Goal: Book appointment/travel/reservation

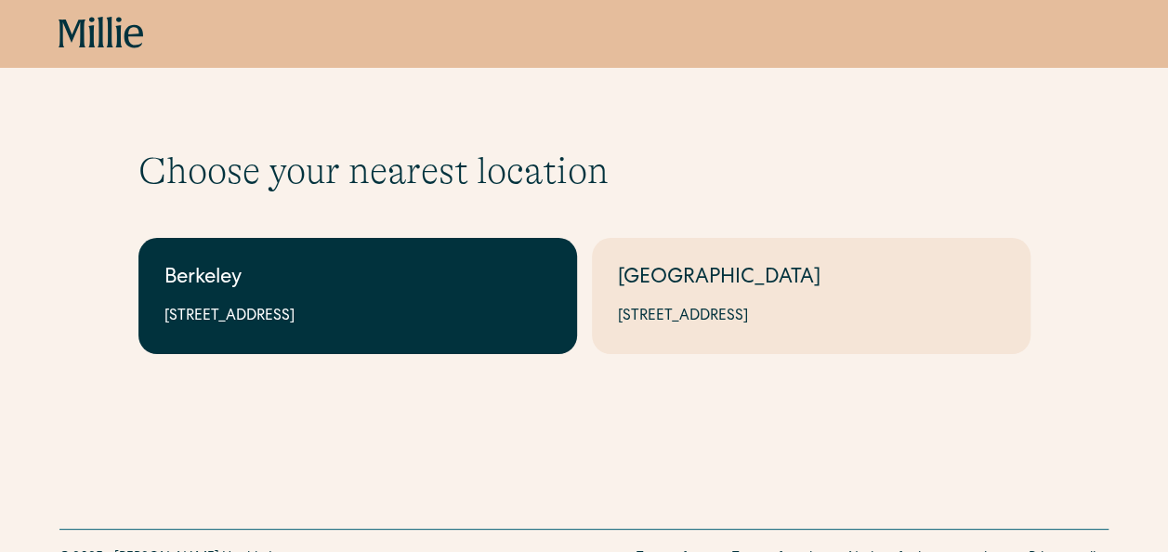
click at [476, 288] on div "Berkeley" at bounding box center [357, 279] width 387 height 31
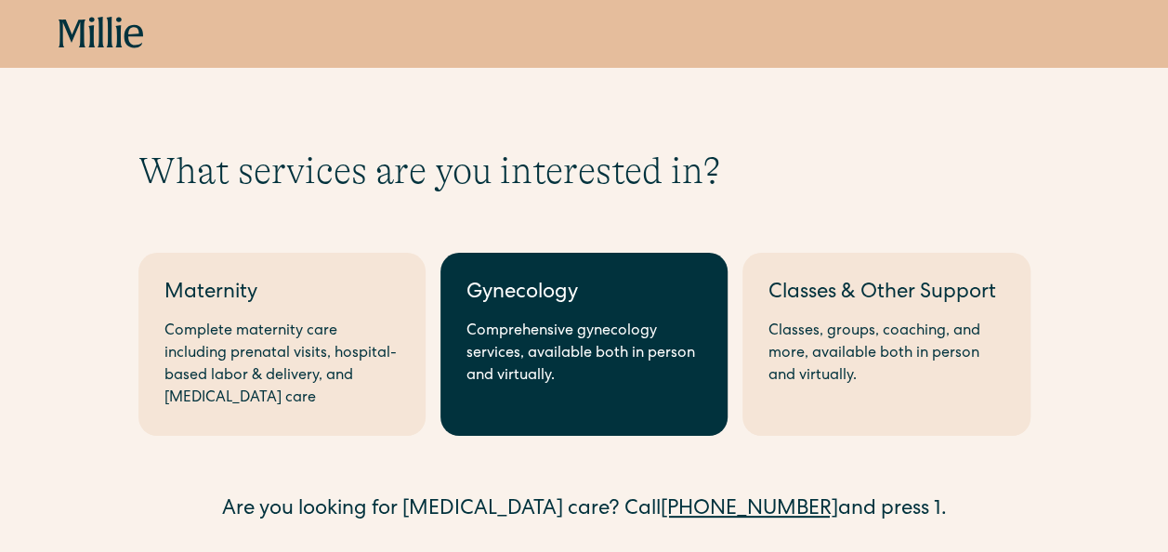
click at [533, 307] on div "Gynecology" at bounding box center [584, 294] width 235 height 31
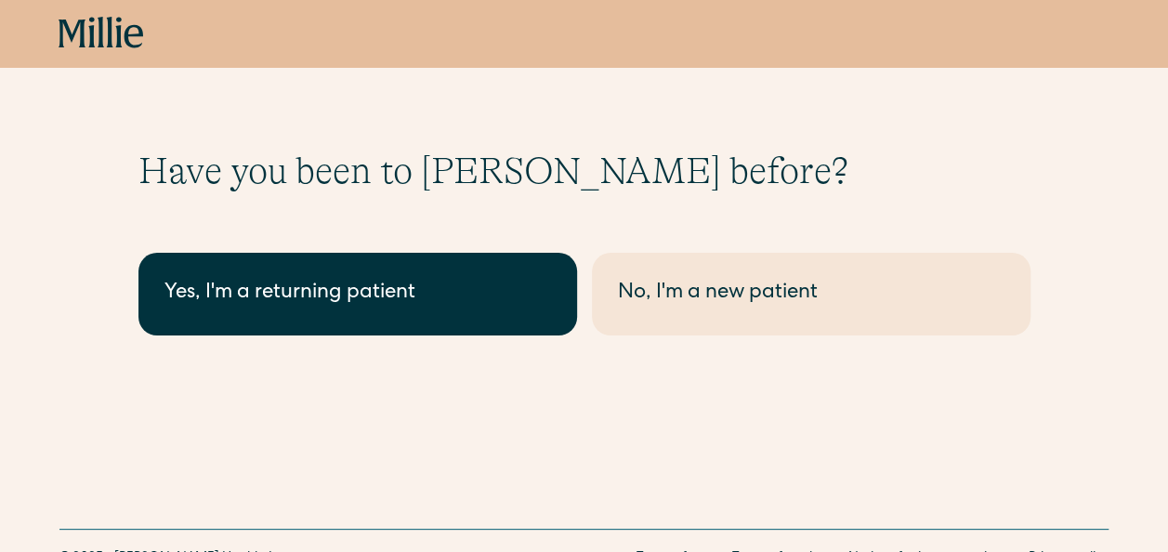
click at [434, 288] on div "Yes, I'm a returning patient" at bounding box center [357, 294] width 387 height 31
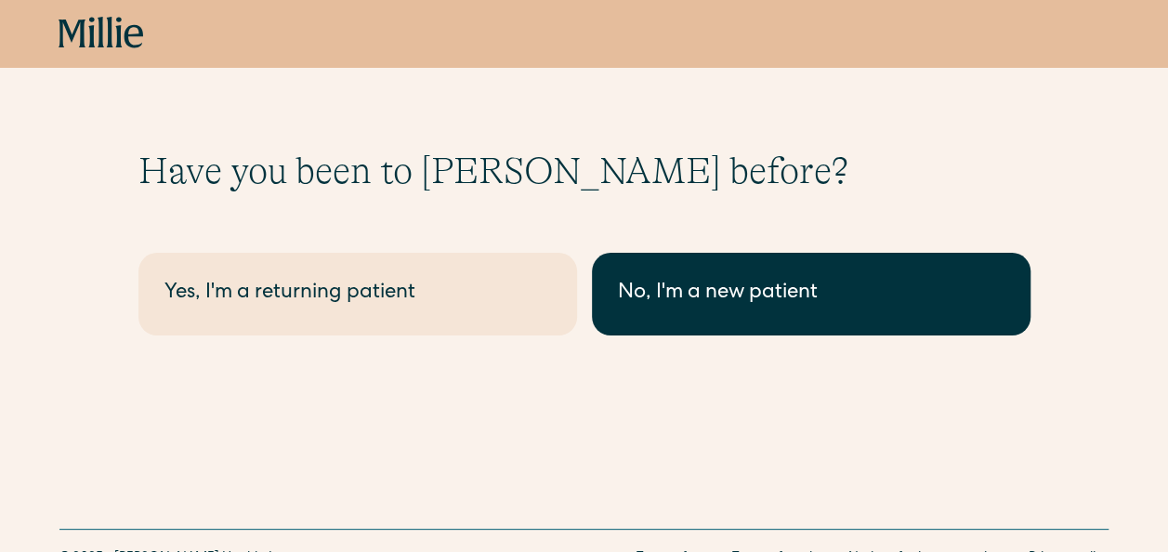
click at [677, 294] on div "No, I'm a new patient" at bounding box center [811, 294] width 387 height 31
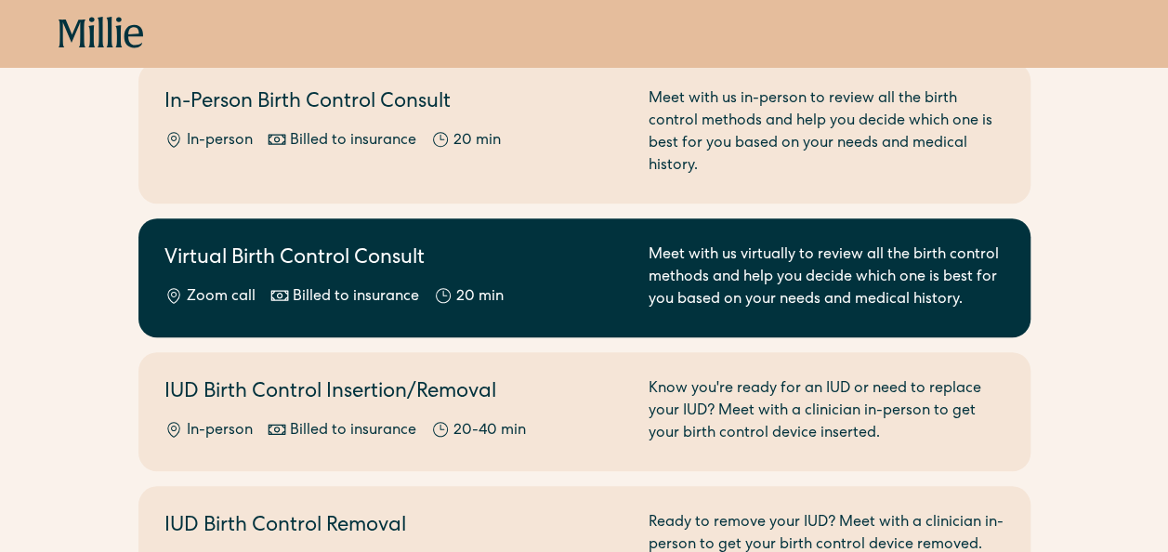
scroll to position [651, 0]
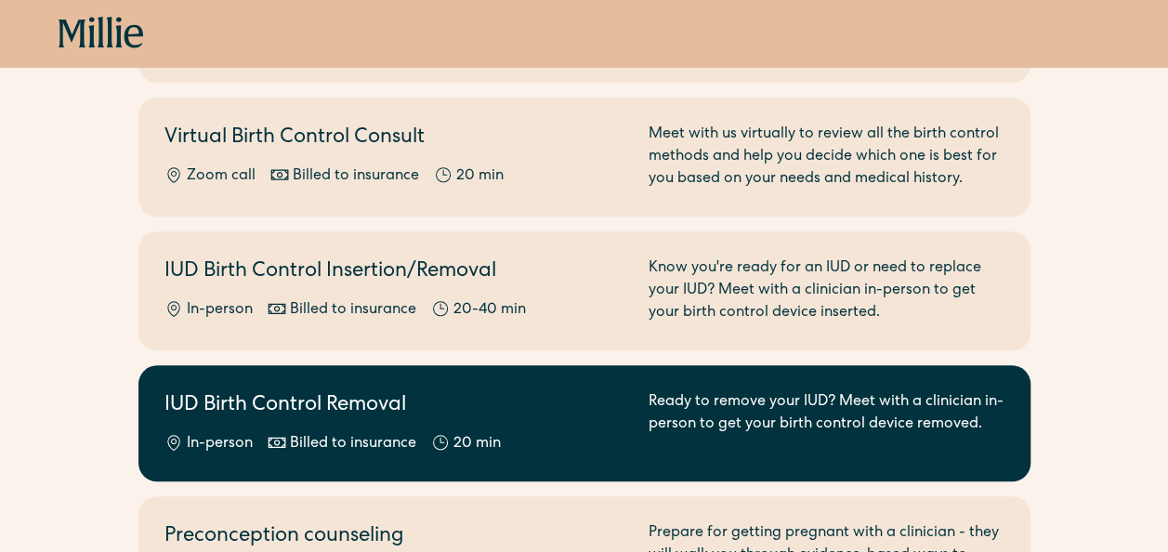
click at [562, 403] on h2 "IUD Birth Control Removal" at bounding box center [395, 406] width 462 height 31
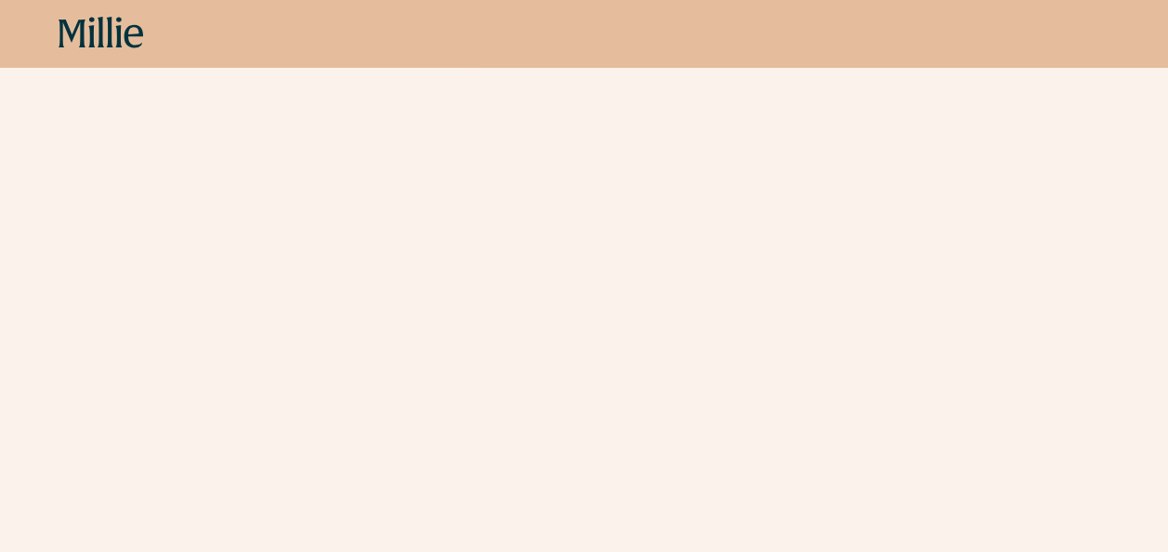
scroll to position [279, 0]
click at [56, 414] on div "Schedule your appointment This below only shows on maternity + location Materni…" at bounding box center [584, 337] width 1168 height 934
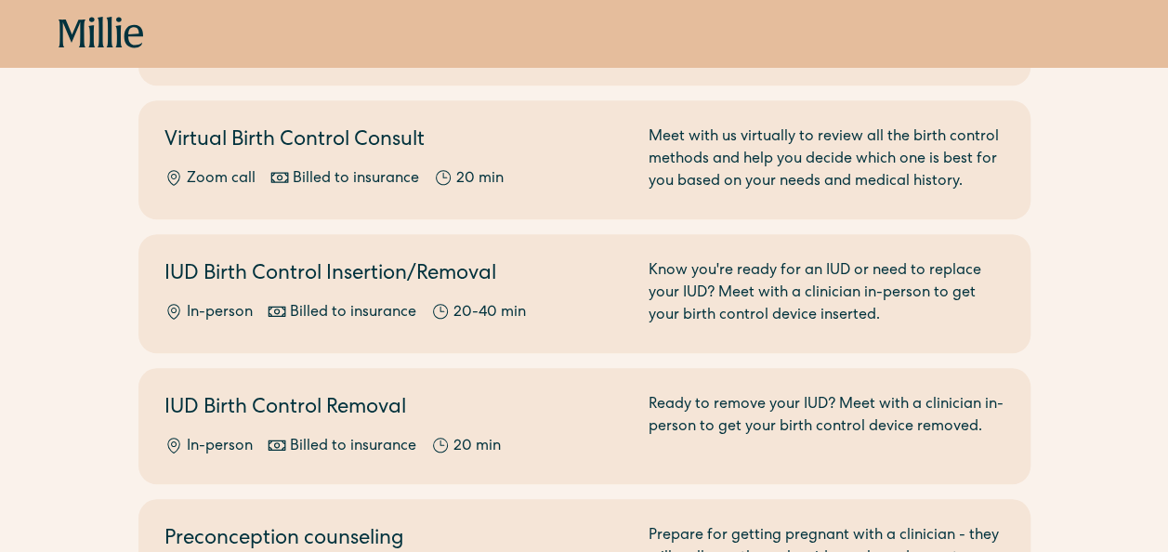
scroll to position [651, 0]
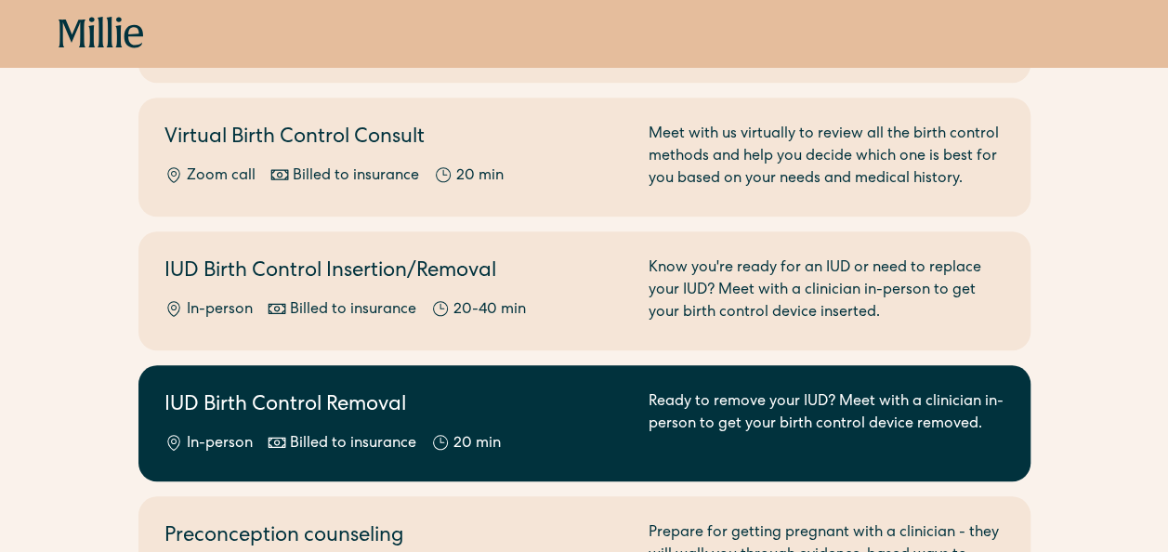
click at [567, 404] on h2 "IUD Birth Control Removal" at bounding box center [395, 406] width 462 height 31
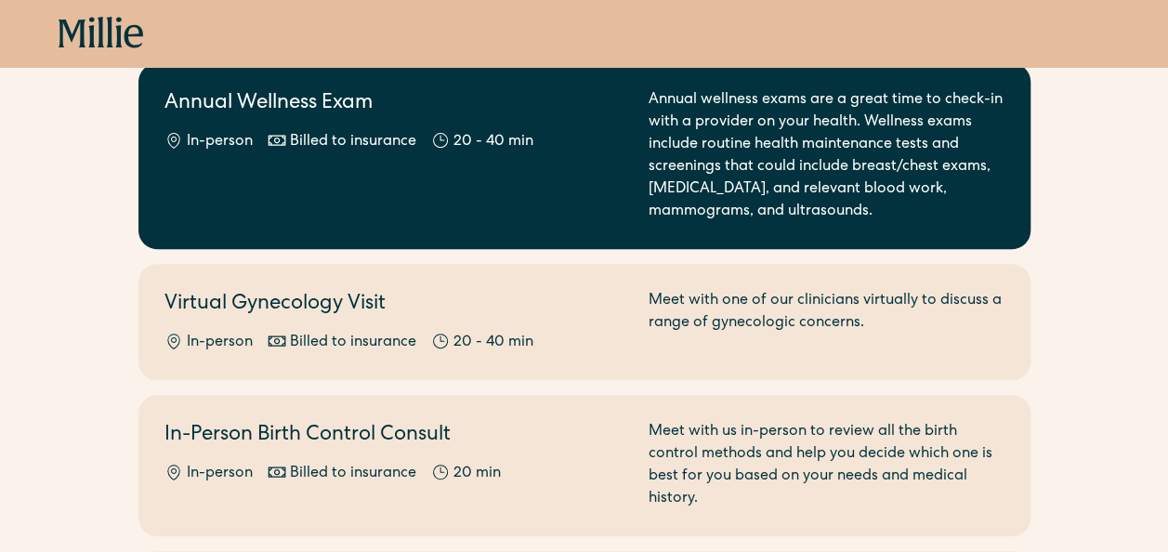
scroll to position [93, 0]
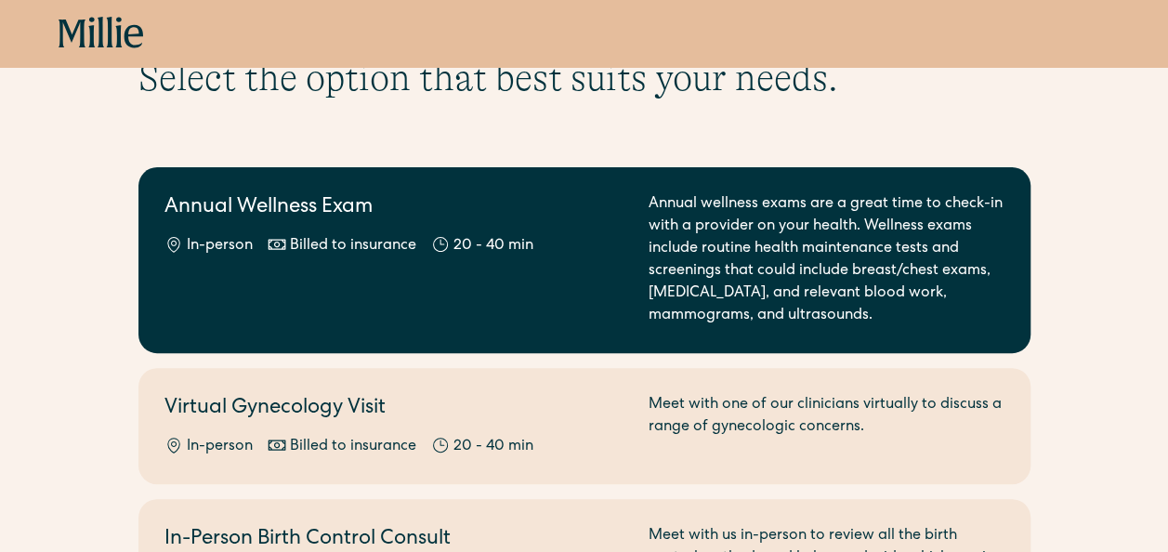
click at [578, 204] on h2 "Annual Wellness Exam" at bounding box center [395, 208] width 462 height 31
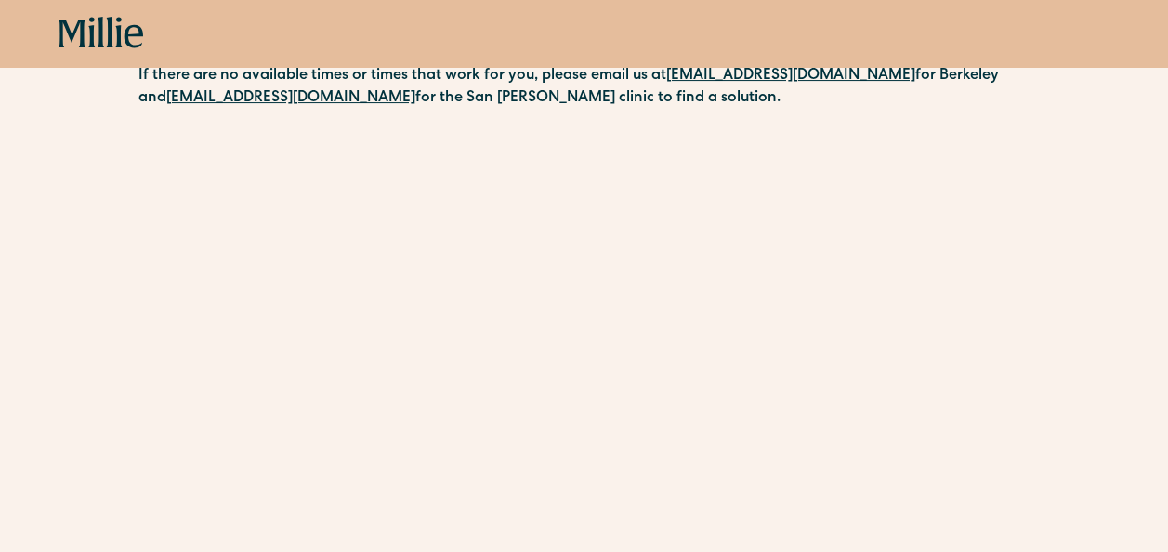
scroll to position [372, 0]
